Goal: Find specific fact: Find specific fact

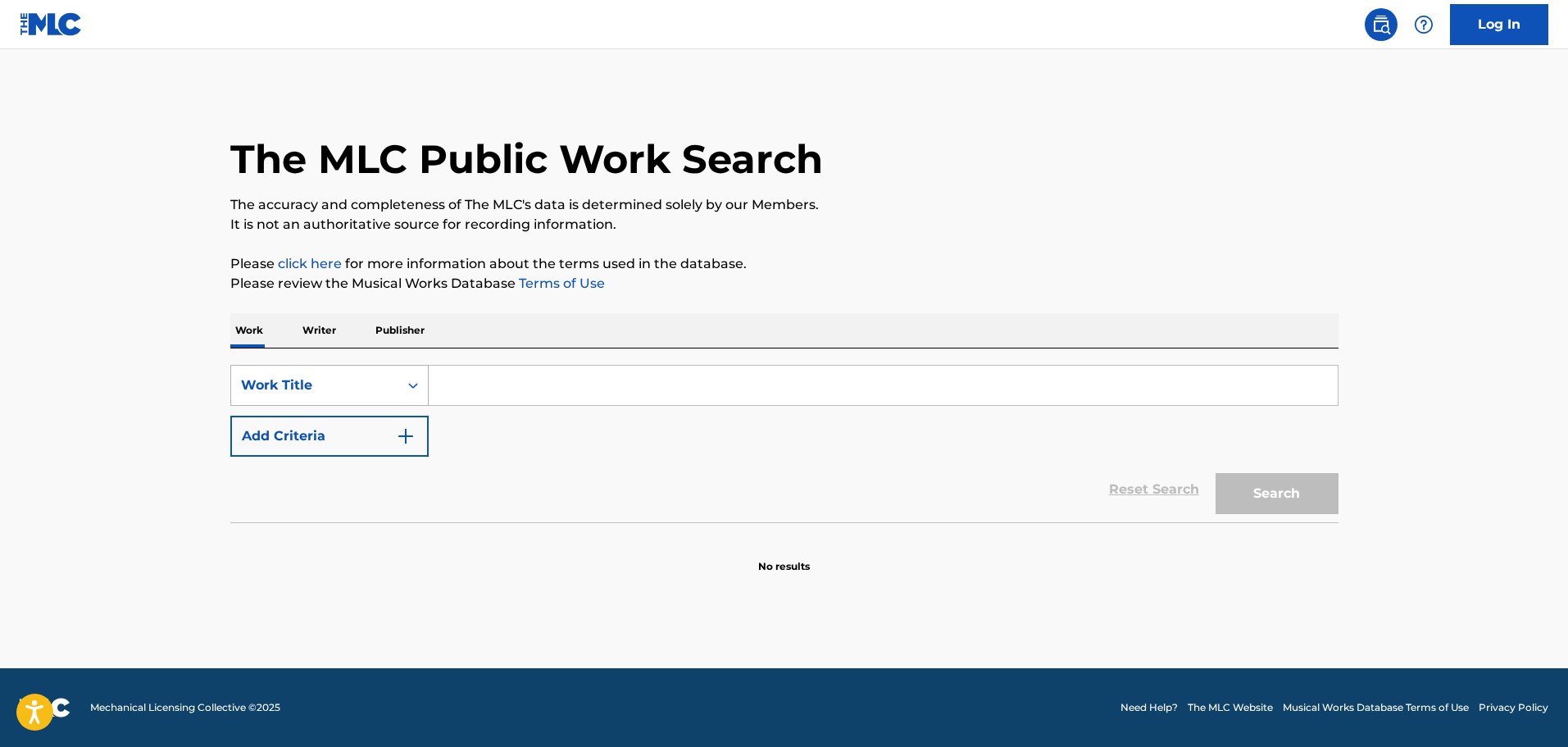
click at [353, 391] on div "Work Title" at bounding box center [315, 385] width 148 height 20
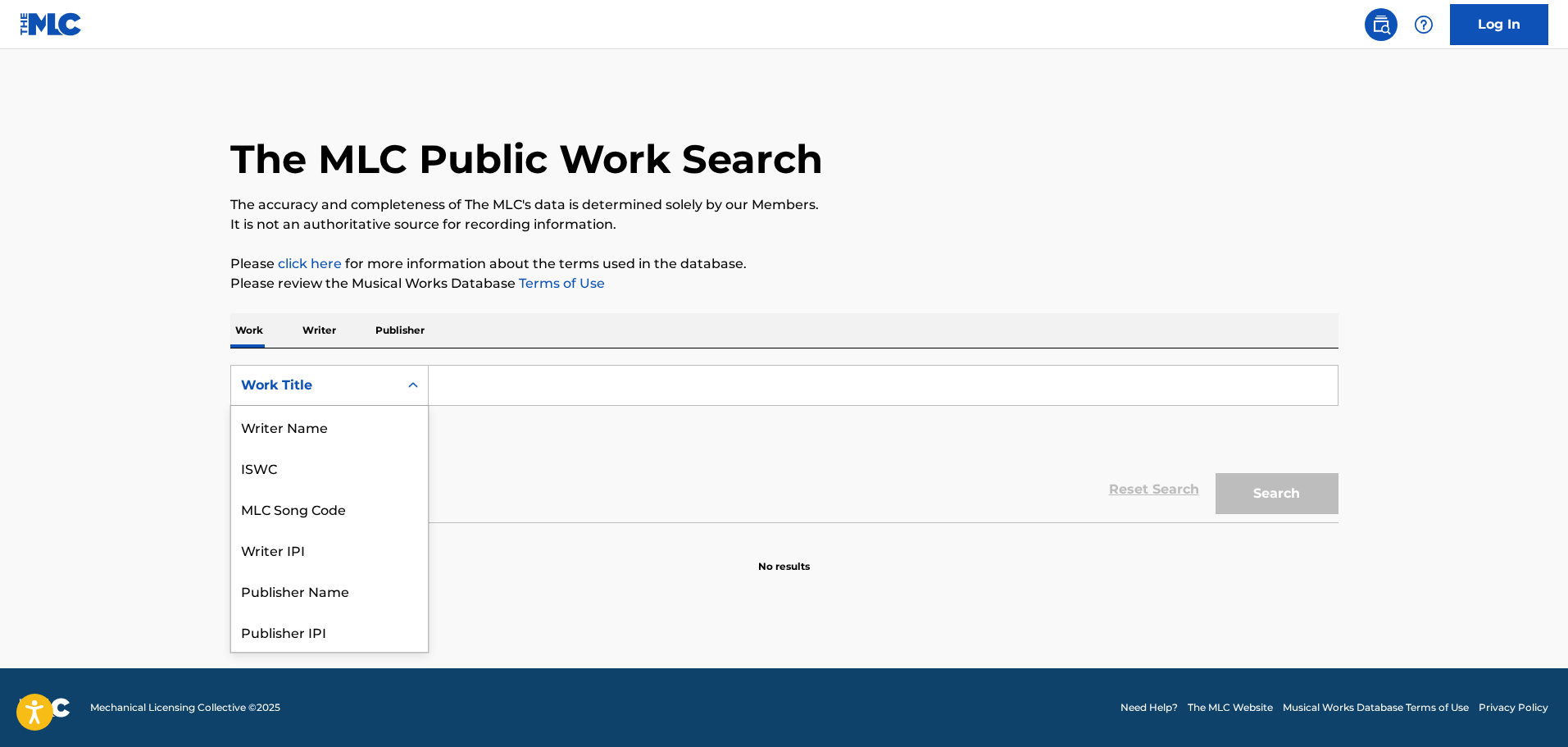
scroll to position [82, 0]
click at [346, 425] on div "MLC Song Code" at bounding box center [329, 426] width 197 height 41
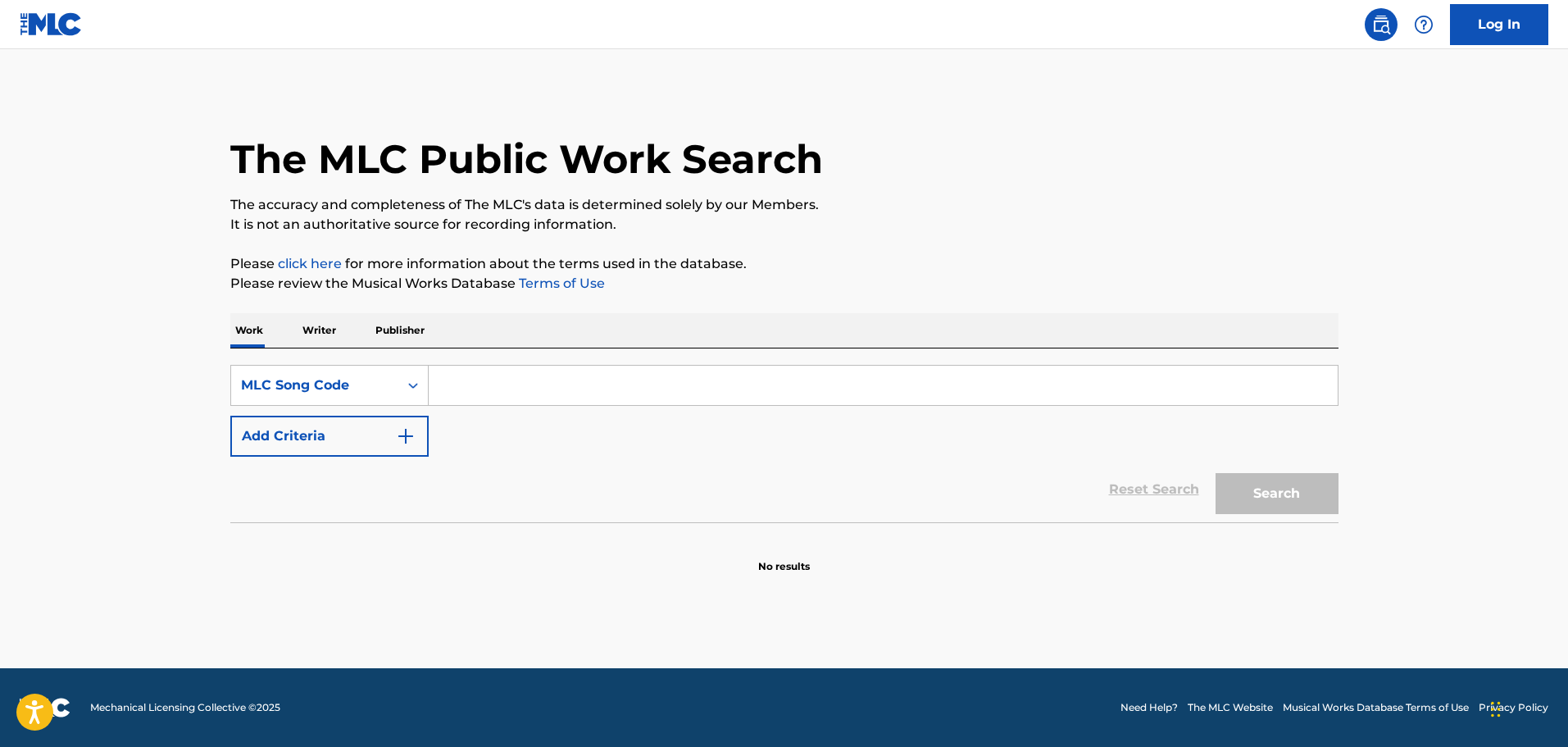
click at [544, 396] on input "Search Form" at bounding box center [883, 384] width 909 height 39
paste input "P2220P"
type input "P2220P"
click at [1307, 495] on button "Search" at bounding box center [1277, 493] width 123 height 41
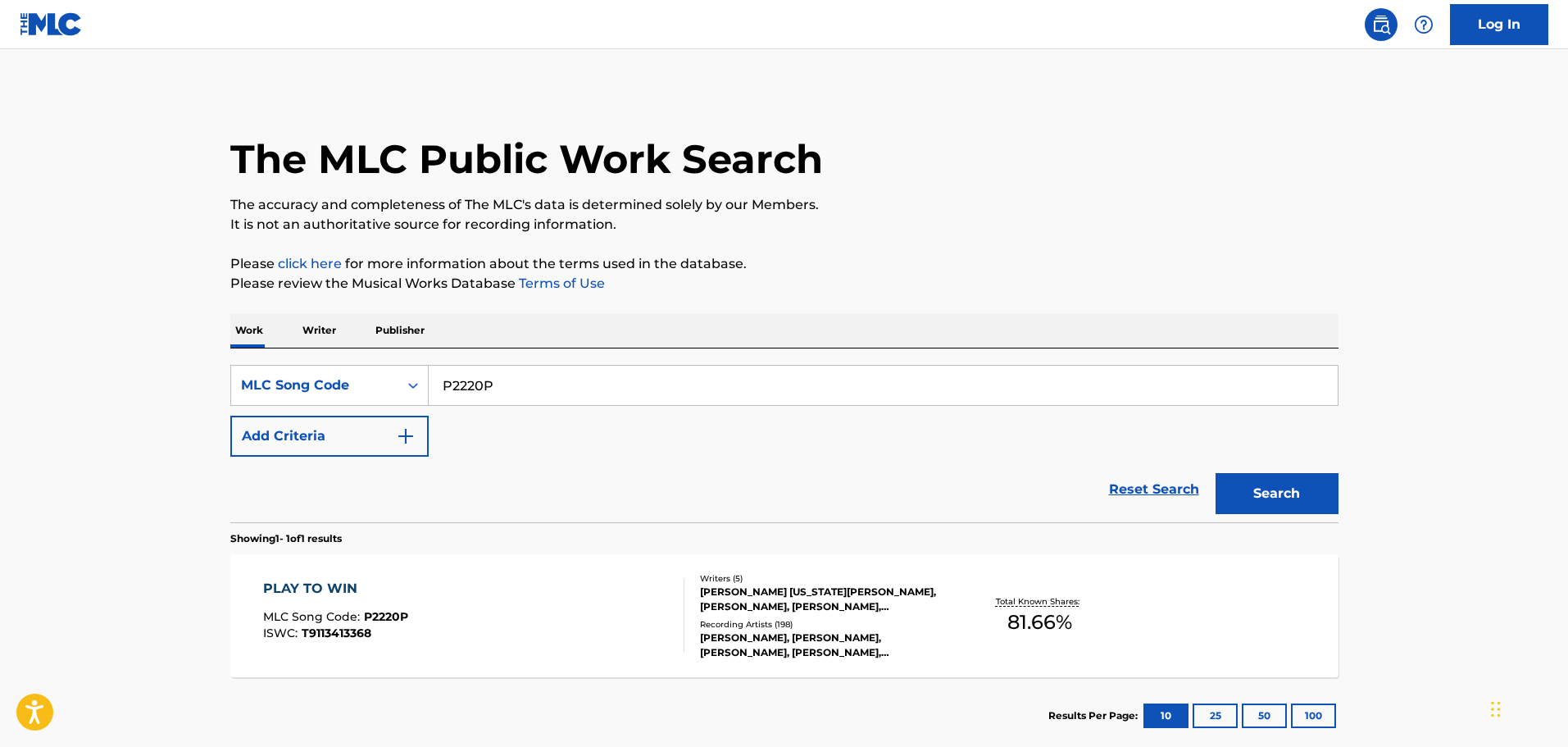
click at [423, 589] on div "PLAY TO WIN MLC Song Code : P2220P ISWC : T9113413368" at bounding box center [474, 616] width 421 height 74
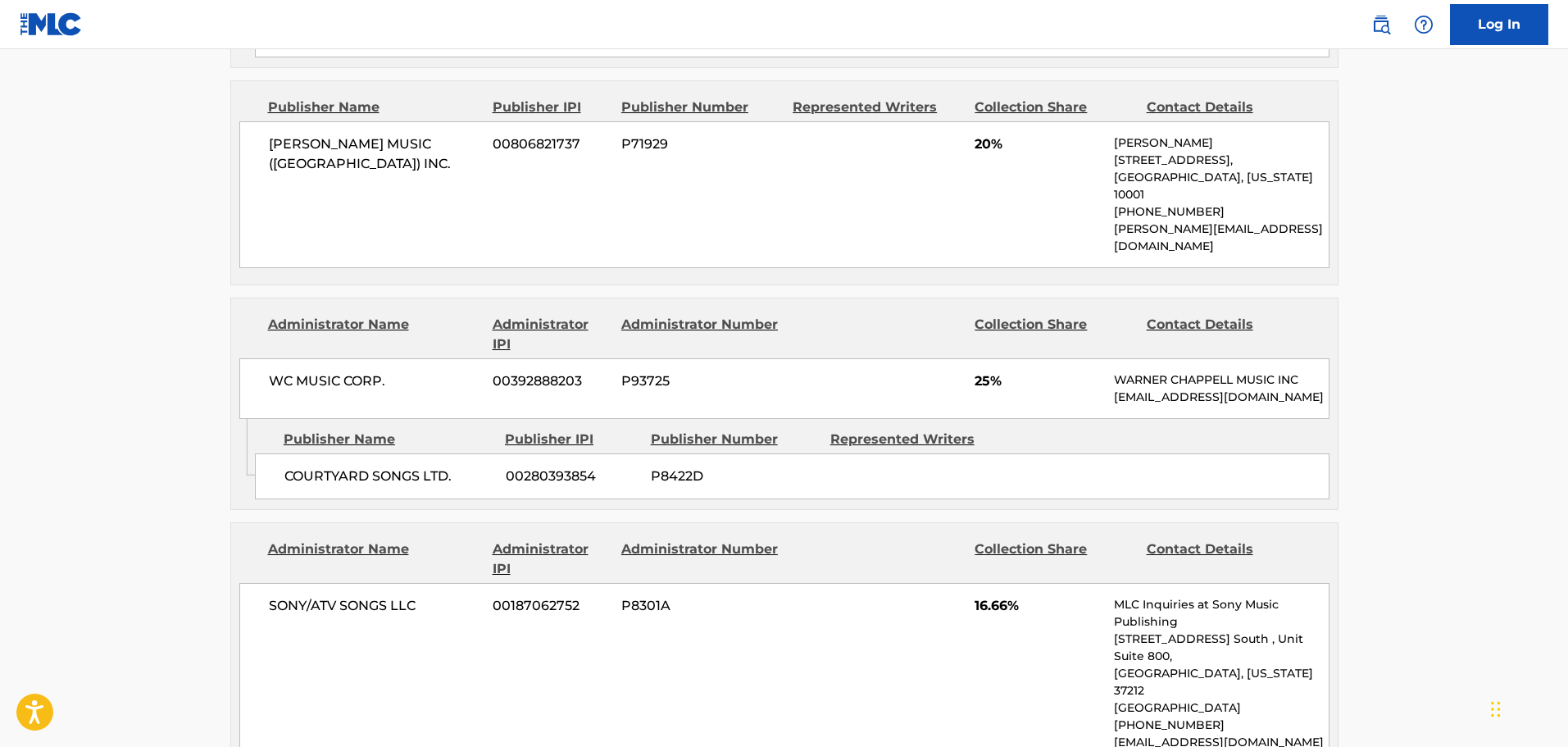
scroll to position [1230, 0]
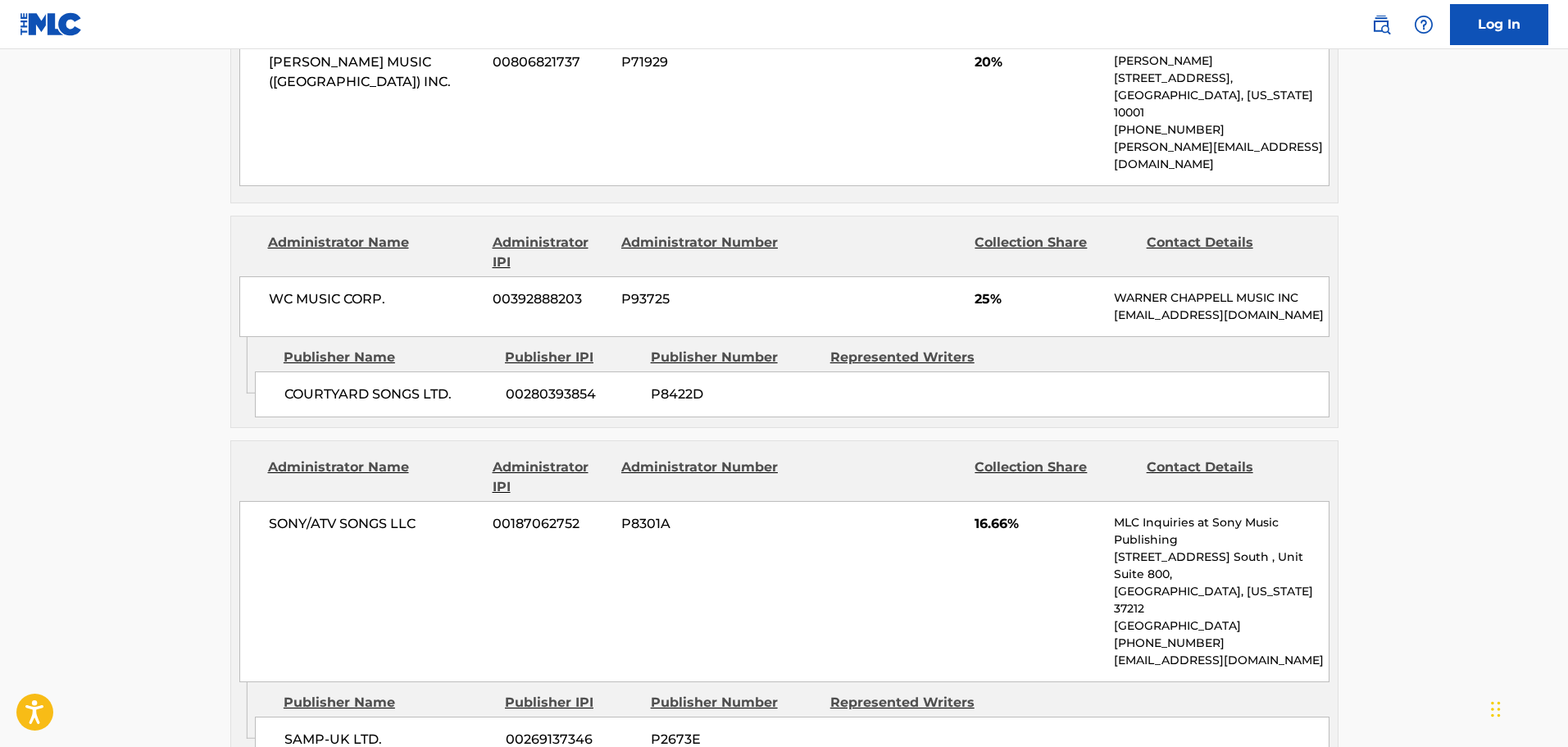
click at [1026, 233] on div "Collection Share" at bounding box center [1054, 252] width 159 height 39
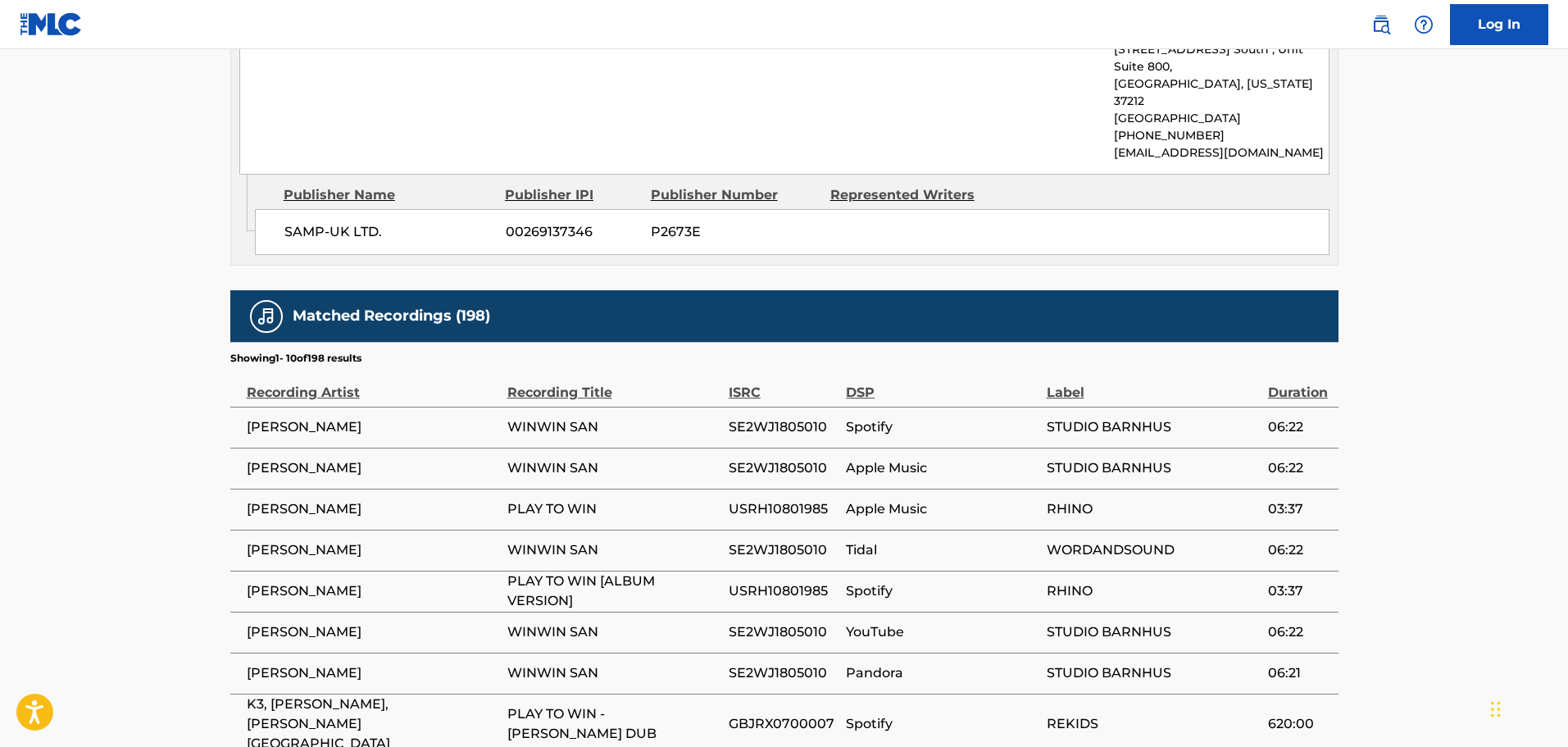
click at [752, 223] on span "P2673E" at bounding box center [735, 233] width 168 height 20
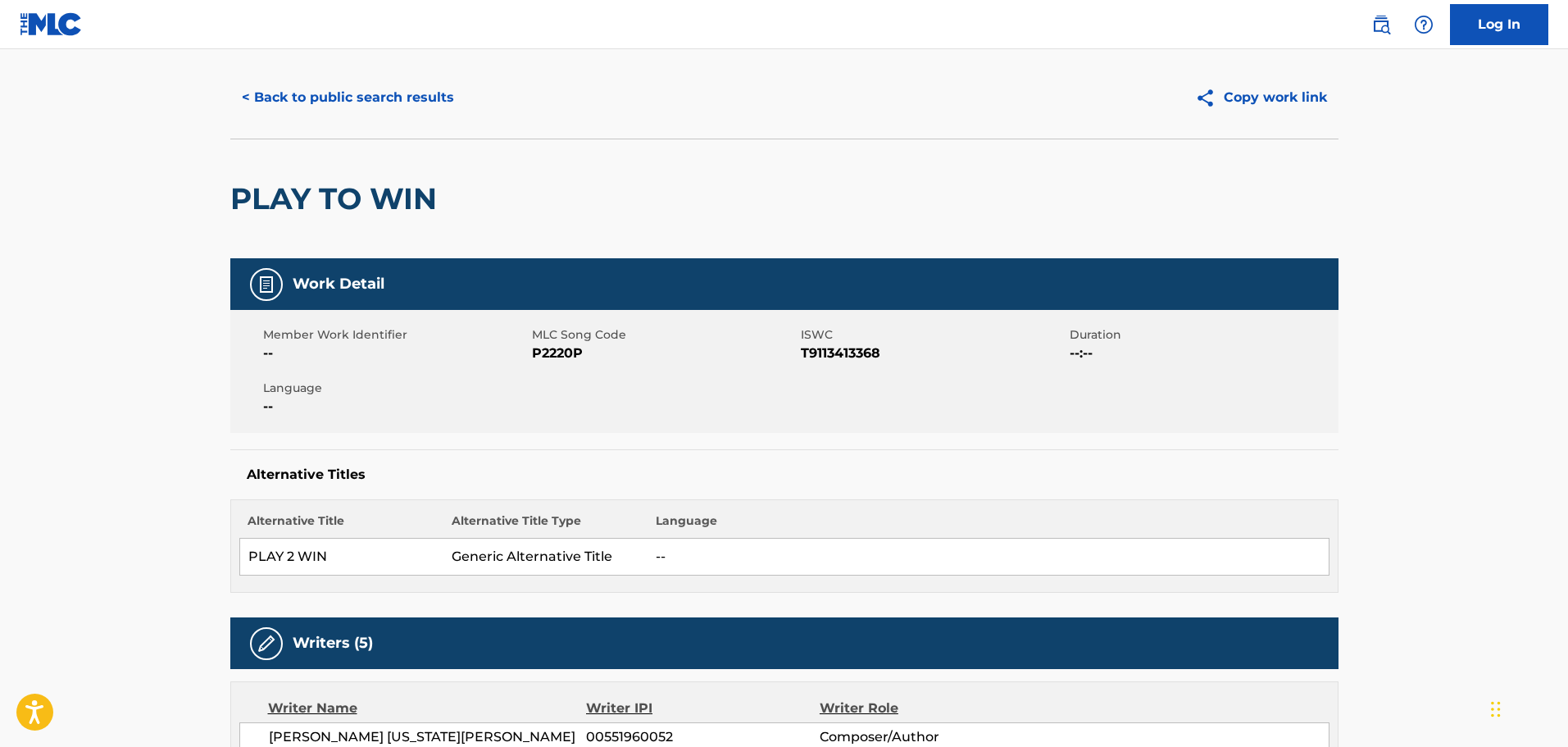
scroll to position [16, 0]
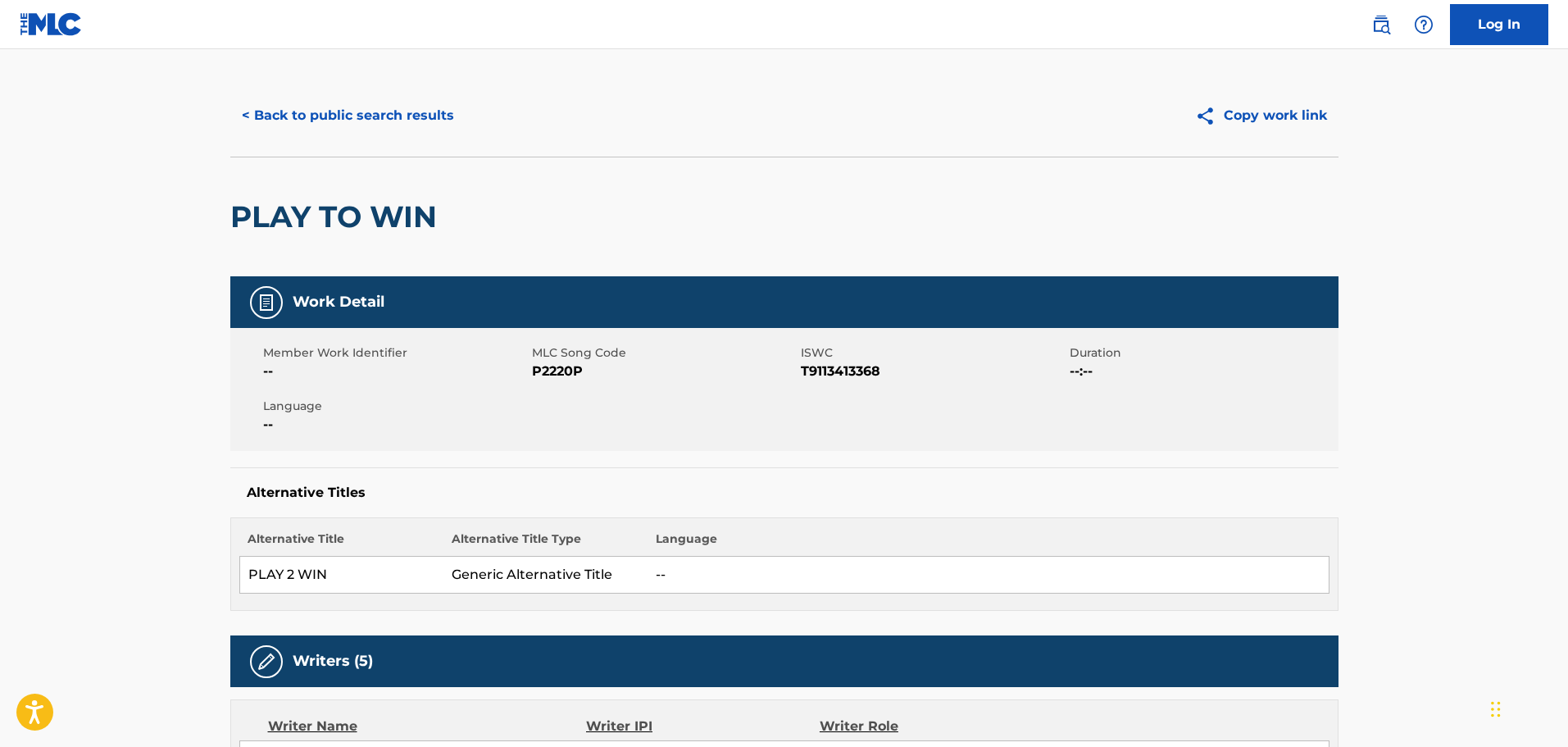
click at [549, 374] on span "P2220P" at bounding box center [664, 372] width 264 height 20
copy span "P2220P"
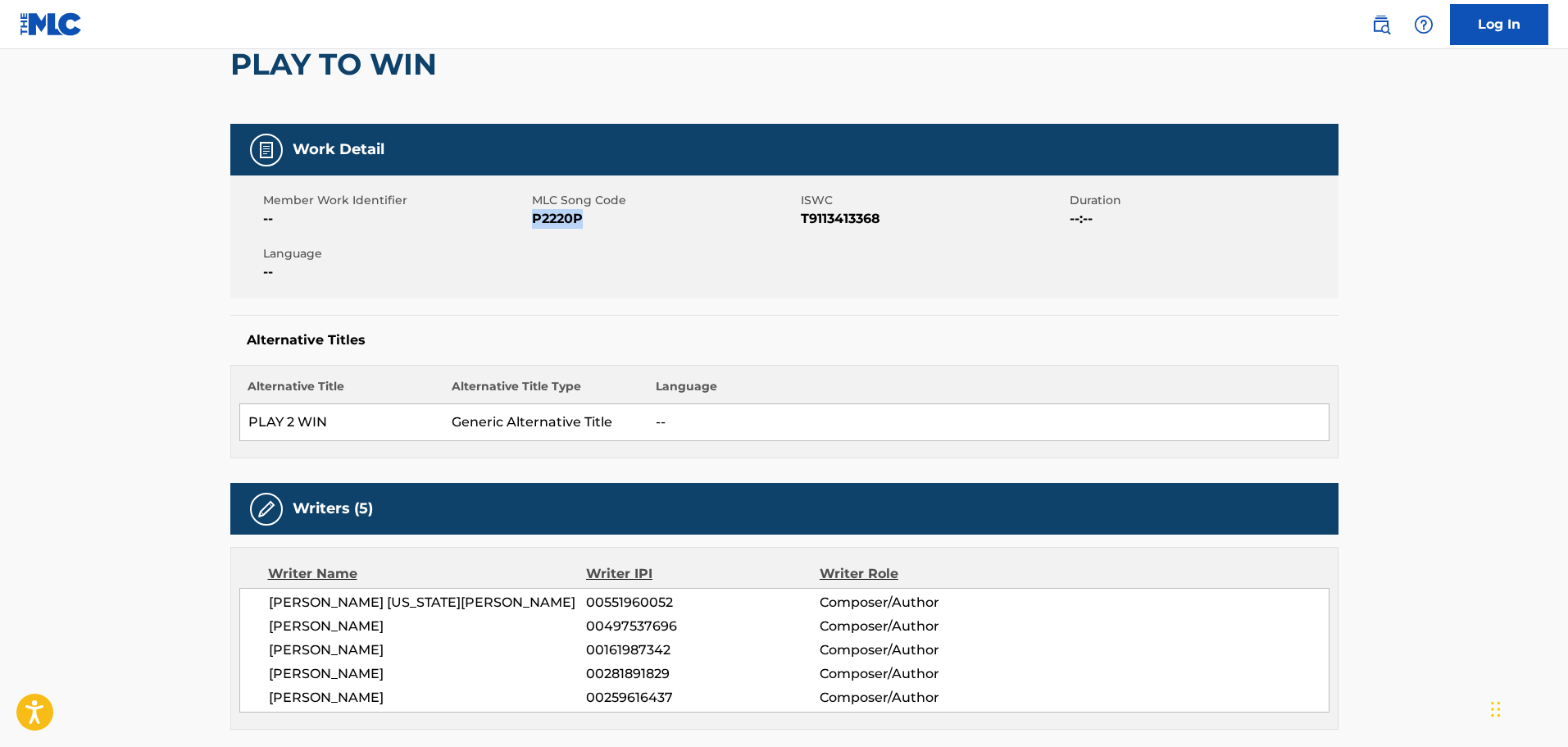
scroll to position [164, 0]
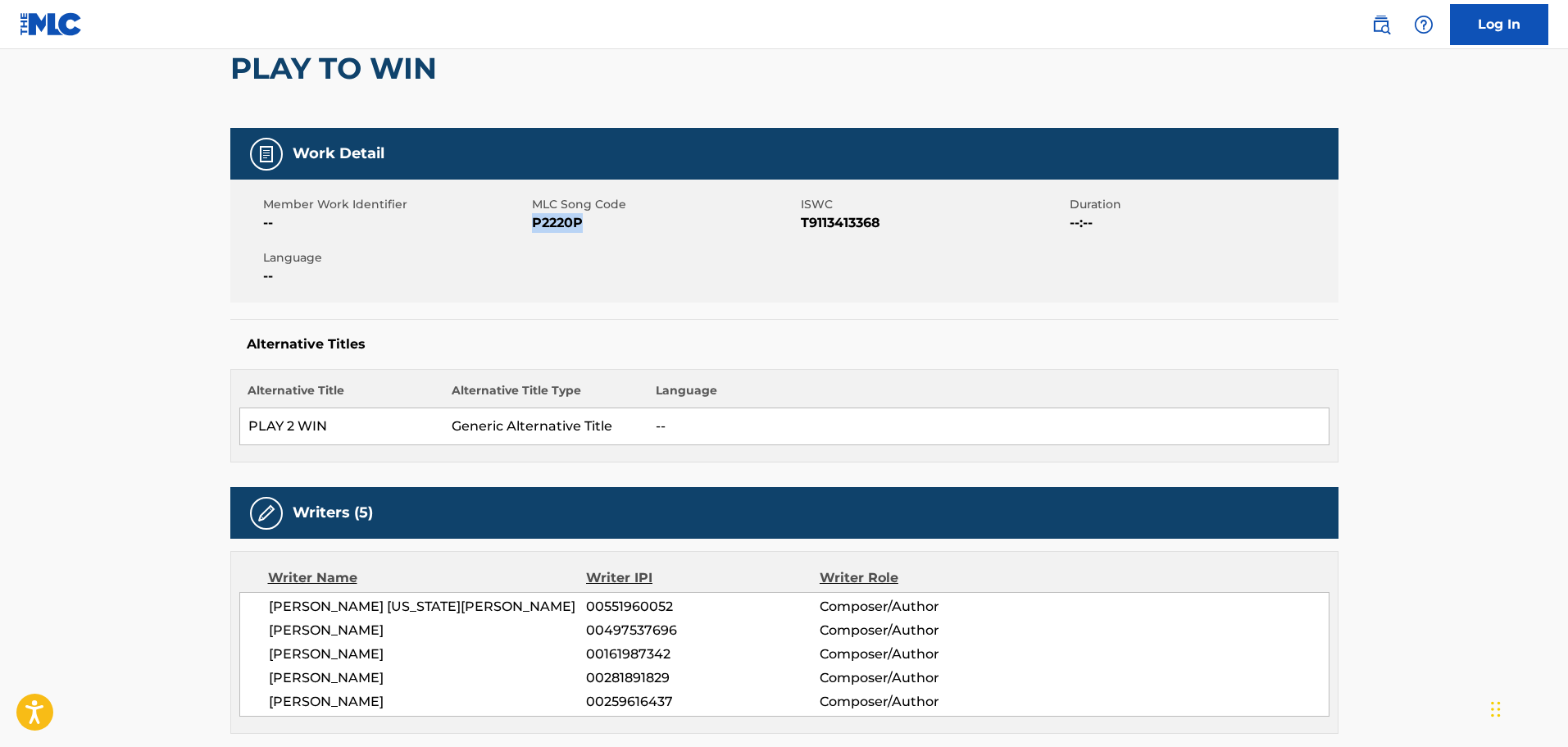
click at [563, 230] on span "P2220P" at bounding box center [664, 224] width 264 height 20
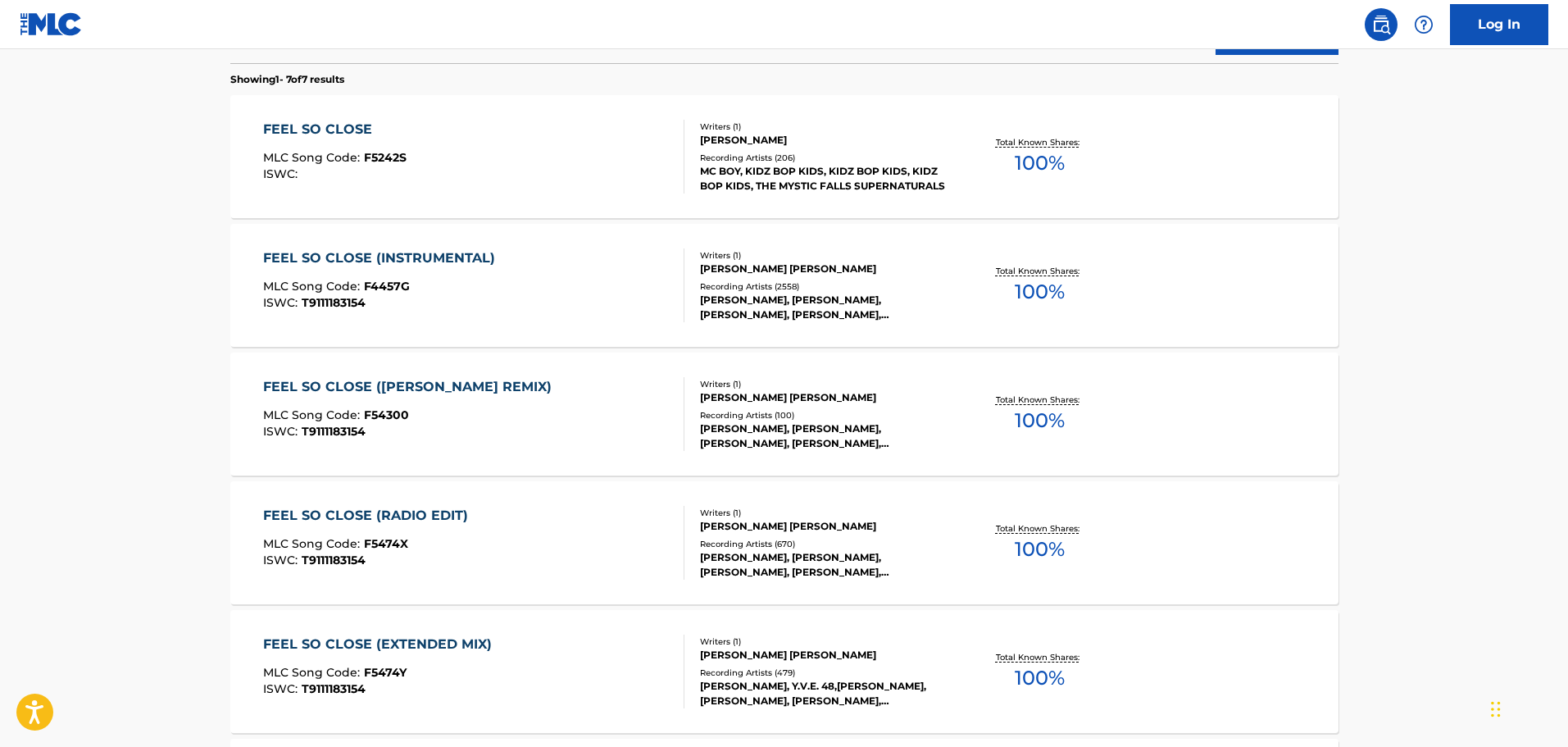
scroll to position [592, 0]
